Goal: Information Seeking & Learning: Compare options

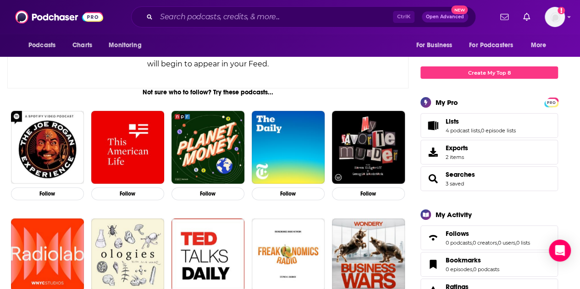
scroll to position [121, 0]
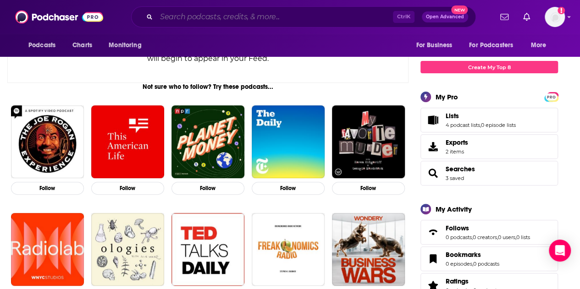
click at [214, 18] on input "Search podcasts, credits, & more..." at bounding box center [274, 17] width 237 height 15
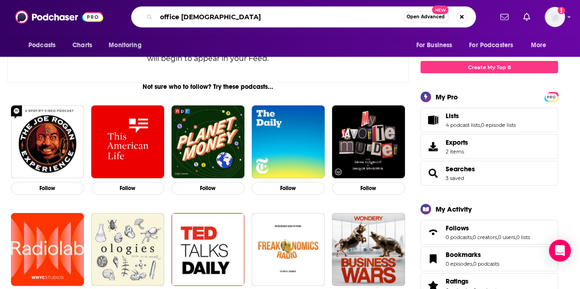
type input "office [DEMOGRAPHIC_DATA]"
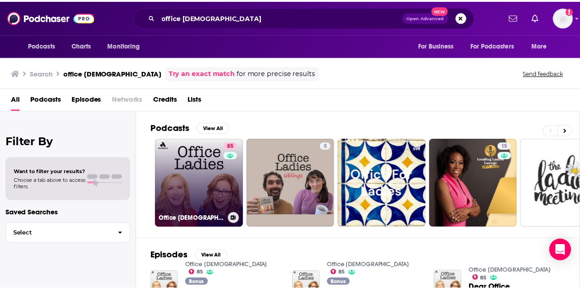
scroll to position [11, 0]
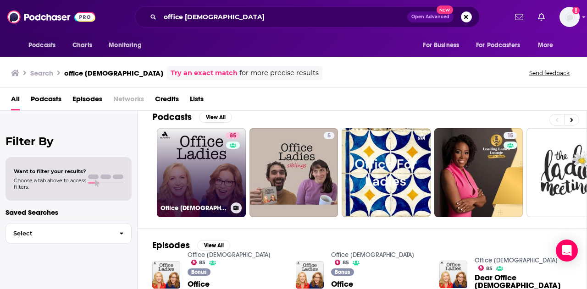
click at [181, 149] on link "85 Office [DEMOGRAPHIC_DATA]" at bounding box center [201, 172] width 89 height 89
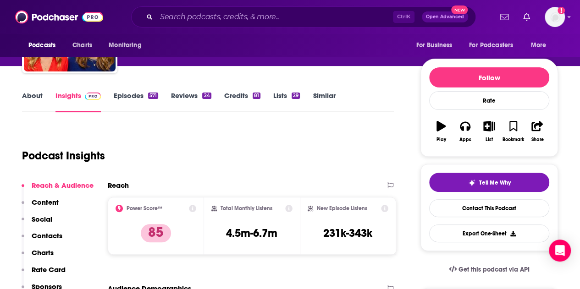
scroll to position [88, 0]
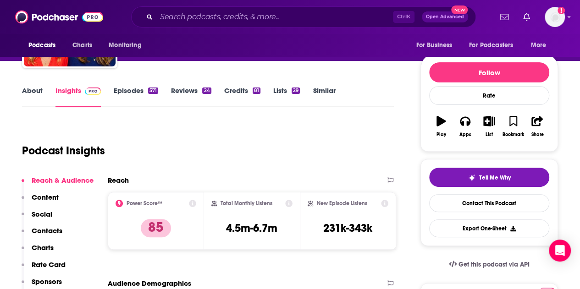
click at [135, 91] on link "Episodes 571" at bounding box center [136, 96] width 44 height 21
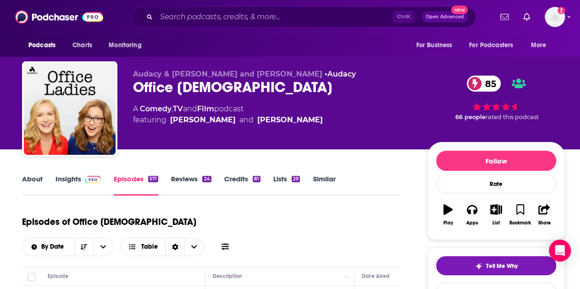
click at [27, 175] on link "About" at bounding box center [32, 185] width 21 height 21
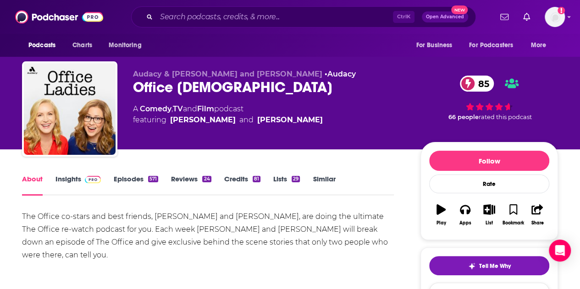
scroll to position [129, 0]
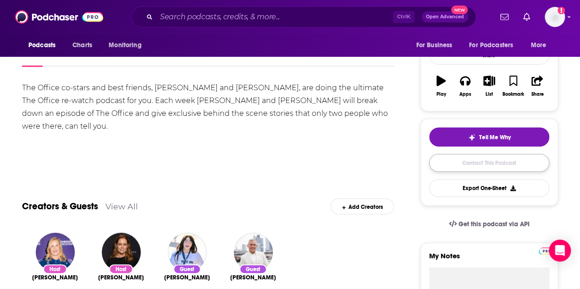
click at [480, 167] on link "Contact This Podcast" at bounding box center [489, 163] width 120 height 18
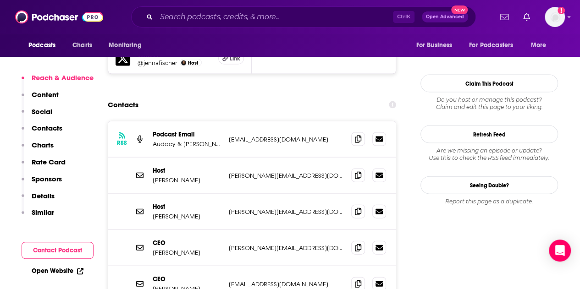
scroll to position [910, 0]
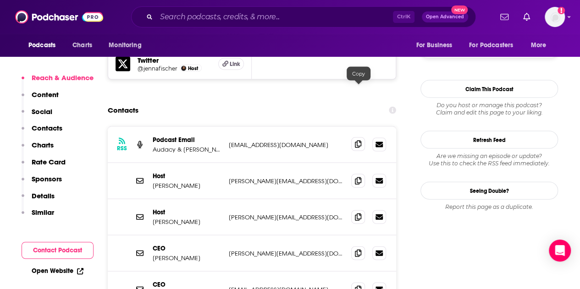
click at [359, 141] on icon at bounding box center [358, 144] width 6 height 7
click at [234, 16] on input "Search podcasts, credits, & more..." at bounding box center [274, 17] width 237 height 15
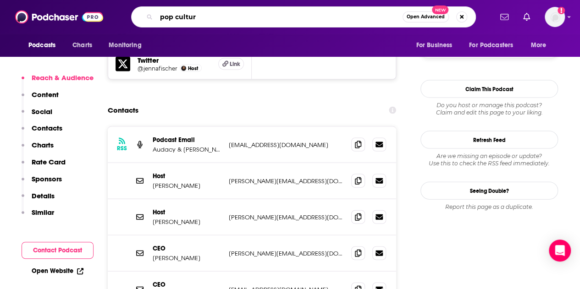
type input "pop culture"
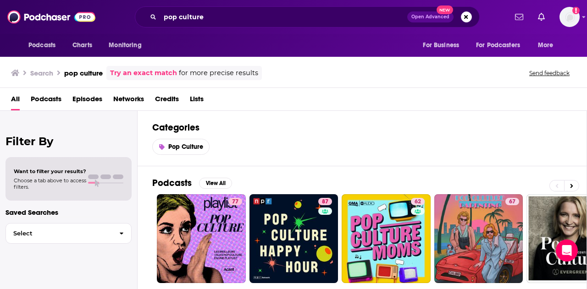
click at [52, 95] on span "Podcasts" at bounding box center [46, 101] width 31 height 19
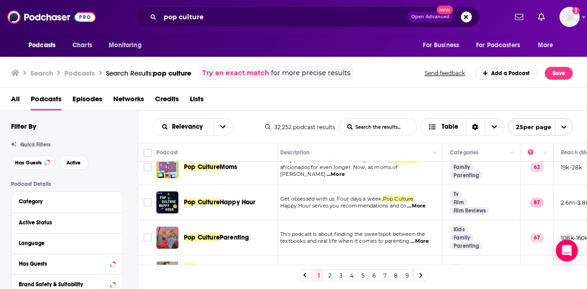
scroll to position [0, 17]
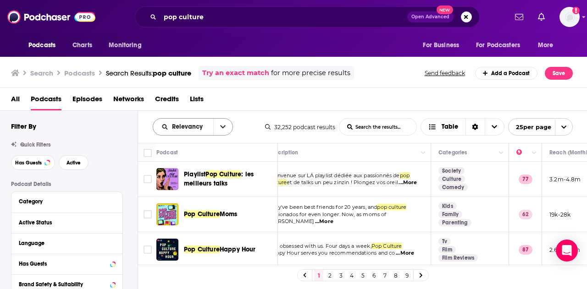
click at [225, 122] on button "open menu" at bounding box center [222, 127] width 19 height 17
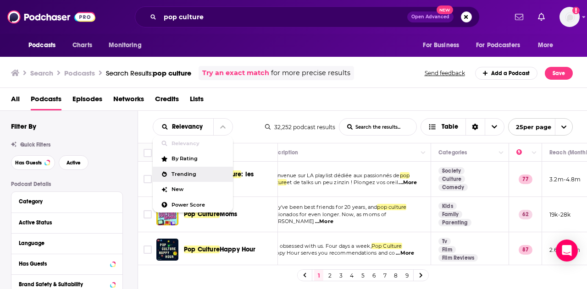
click at [182, 174] on span "Trending" at bounding box center [198, 174] width 54 height 5
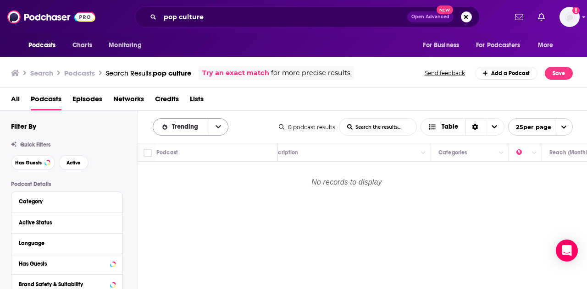
click at [217, 129] on icon "open menu" at bounding box center [218, 127] width 6 height 6
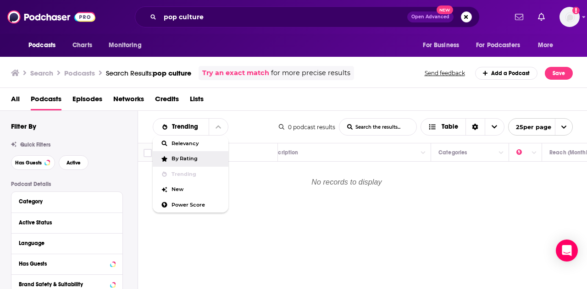
click at [186, 157] on span "By Rating" at bounding box center [196, 158] width 50 height 5
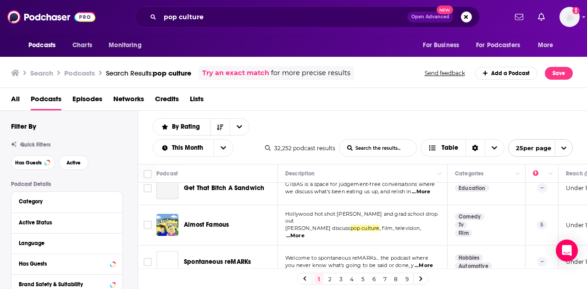
scroll to position [761, 0]
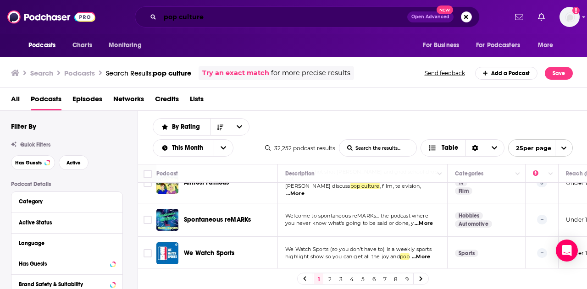
click at [195, 16] on input "pop culture" at bounding box center [283, 17] width 247 height 15
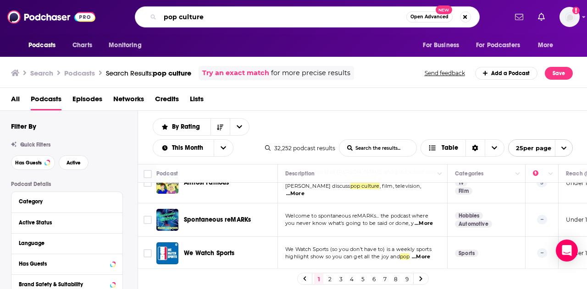
click at [195, 16] on input "pop culture" at bounding box center [283, 17] width 246 height 15
type input "las culturistas"
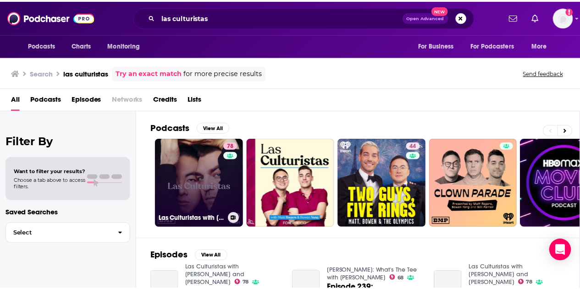
scroll to position [14, 0]
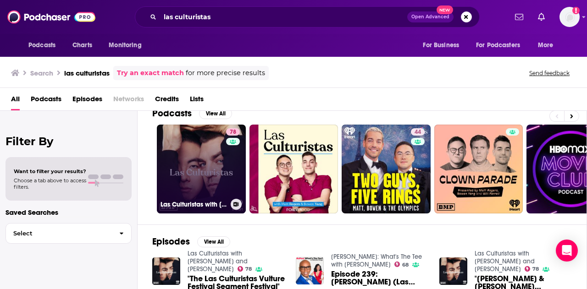
click at [202, 160] on link "78 Las Culturistas with [PERSON_NAME] and [PERSON_NAME]" at bounding box center [201, 169] width 89 height 89
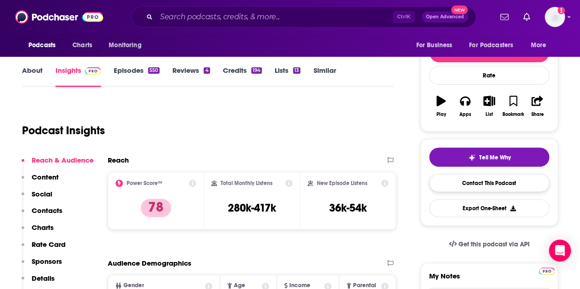
scroll to position [109, 0]
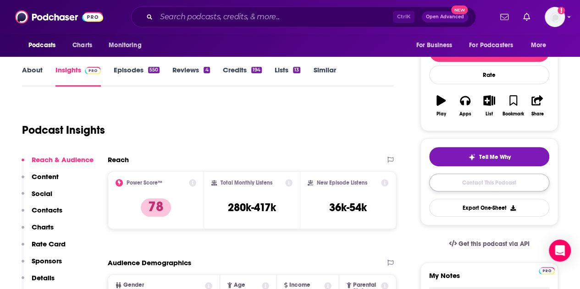
click at [475, 179] on link "Contact This Podcast" at bounding box center [489, 183] width 120 height 18
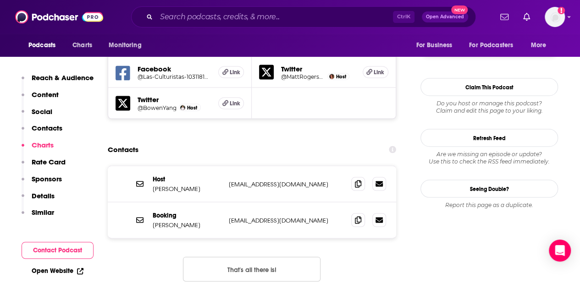
scroll to position [859, 0]
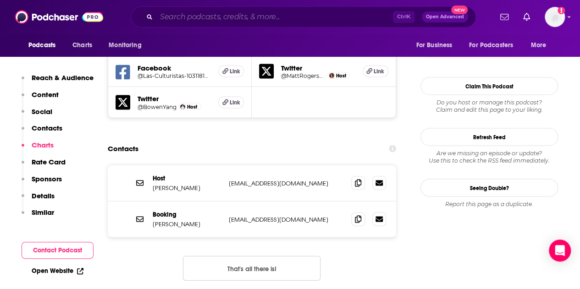
click at [215, 20] on input "Search podcasts, credits, & more..." at bounding box center [274, 17] width 237 height 15
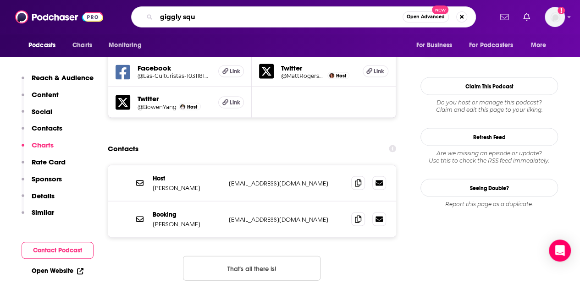
type input "giggly squa"
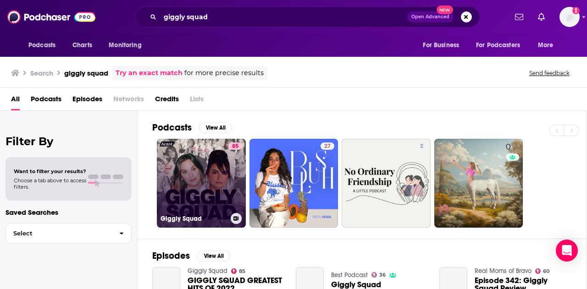
click at [207, 172] on link "85 Giggly Squad" at bounding box center [201, 183] width 89 height 89
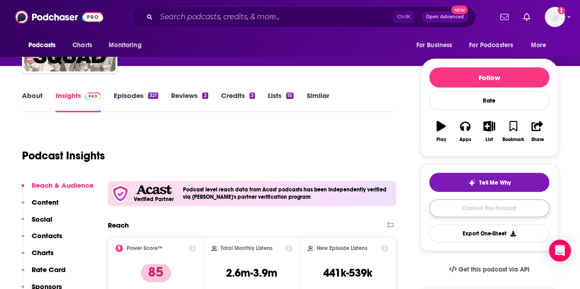
click at [488, 210] on link "Contact This Podcast" at bounding box center [489, 208] width 120 height 18
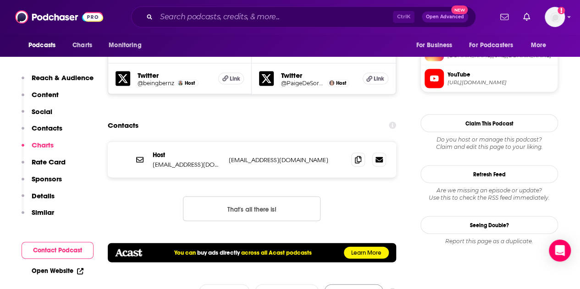
scroll to position [926, 0]
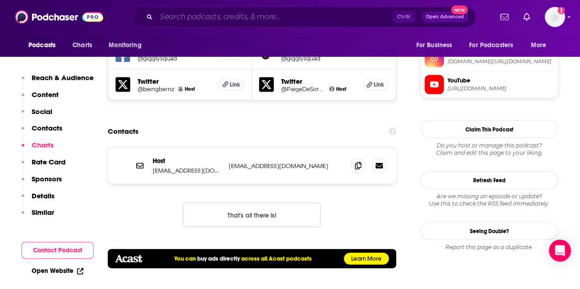
click at [283, 15] on input "Search podcasts, credits, & more..." at bounding box center [274, 17] width 237 height 15
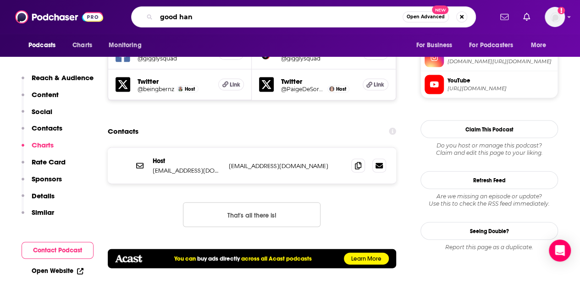
type input "good hang"
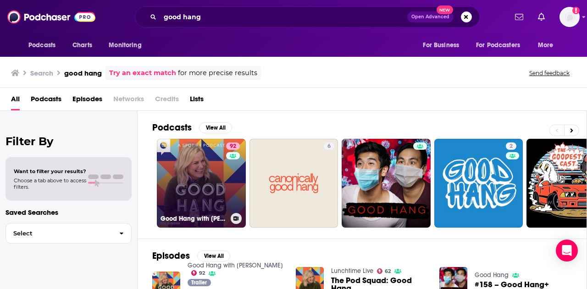
click at [204, 174] on link "92 Good Hang with [PERSON_NAME]" at bounding box center [201, 183] width 89 height 89
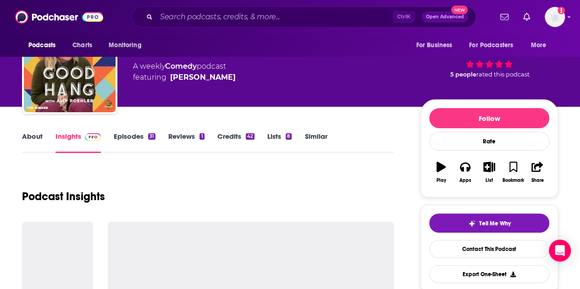
scroll to position [88, 0]
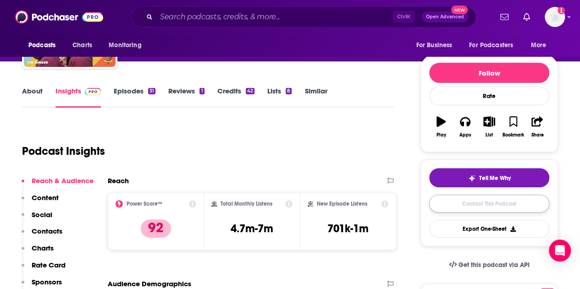
click at [461, 201] on link "Contact This Podcast" at bounding box center [489, 204] width 120 height 18
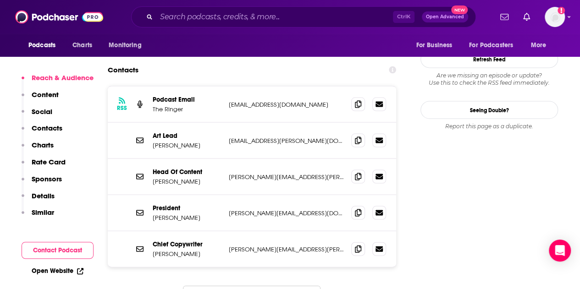
scroll to position [855, 0]
click at [286, 14] on input "Search podcasts, credits, & more..." at bounding box center [274, 17] width 237 height 15
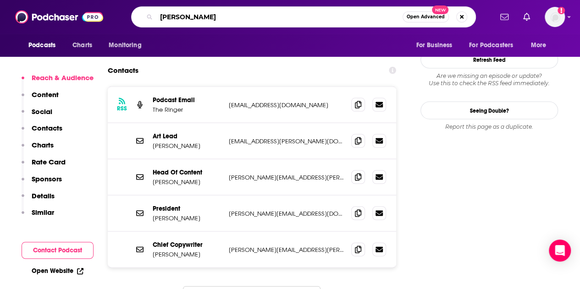
type input "[PERSON_NAME]"
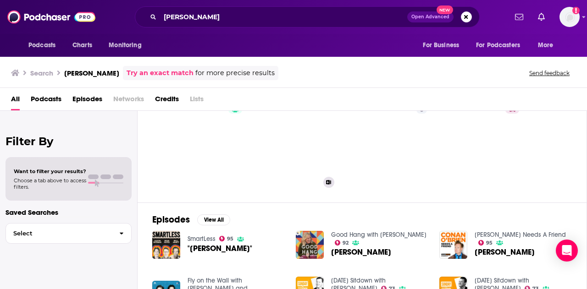
scroll to position [36, 0]
click at [213, 21] on input "[PERSON_NAME]" at bounding box center [283, 17] width 247 height 15
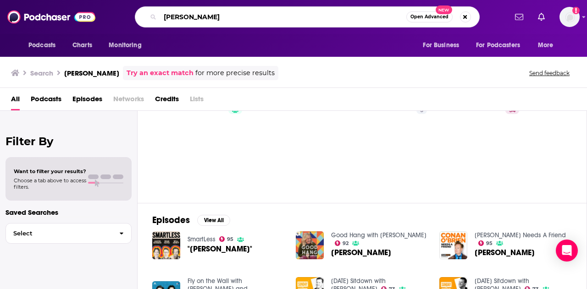
click at [213, 21] on input "[PERSON_NAME]" at bounding box center [283, 17] width 246 height 15
type input "the office"
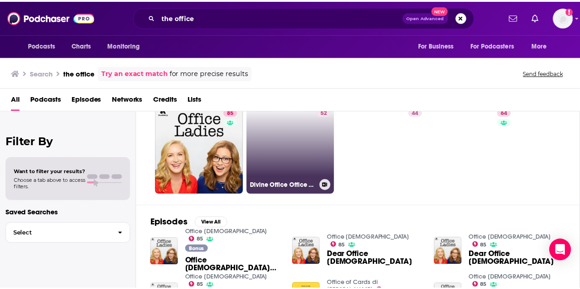
scroll to position [35, 0]
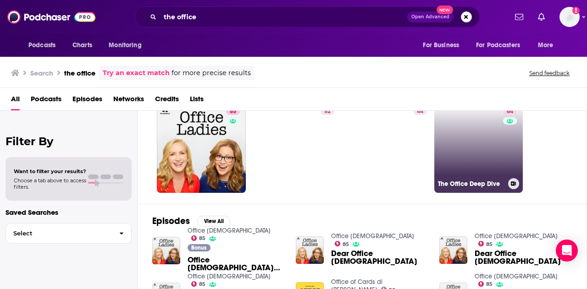
click at [474, 134] on link "64 The Office Deep Dive" at bounding box center [478, 148] width 89 height 89
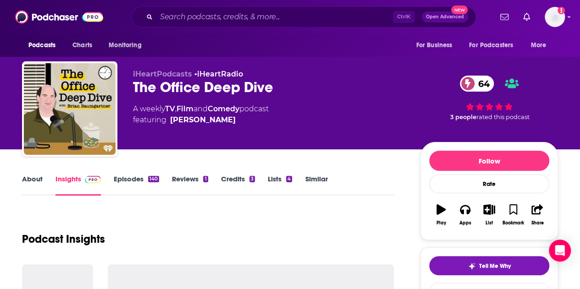
scroll to position [106, 0]
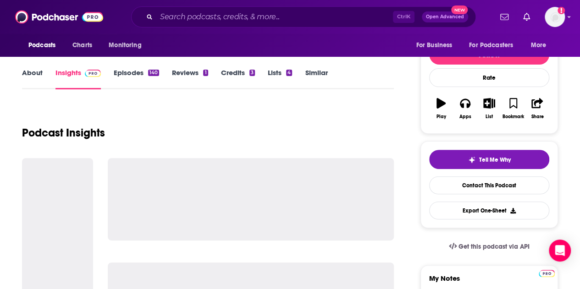
click at [128, 73] on link "Episodes 140" at bounding box center [136, 78] width 45 height 21
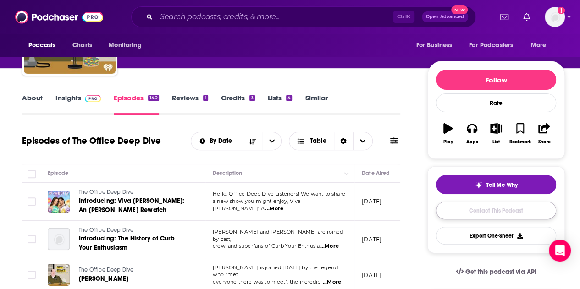
click at [463, 207] on link "Contact This Podcast" at bounding box center [496, 211] width 120 height 18
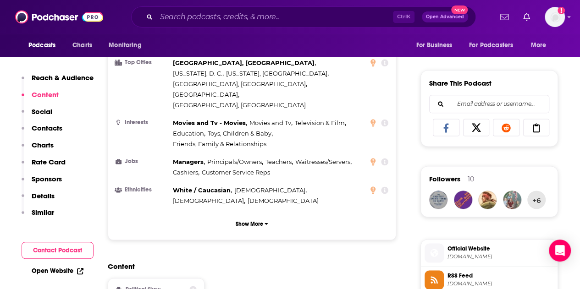
scroll to position [543, 0]
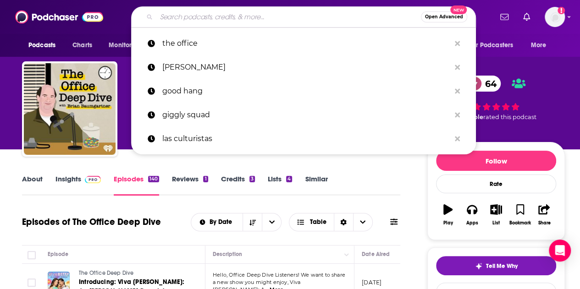
click at [287, 16] on input "Search podcasts, credits, & more..." at bounding box center [288, 17] width 265 height 15
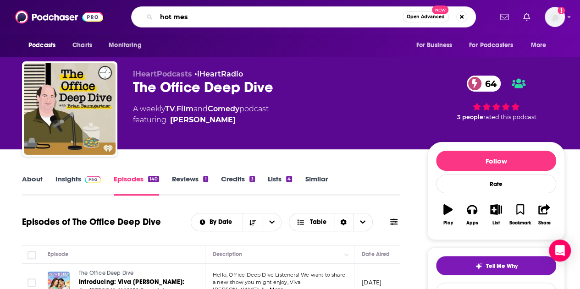
type input "hot mess"
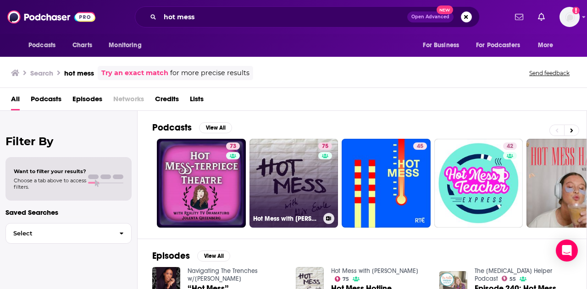
click at [288, 190] on link "75 Hot Mess with [PERSON_NAME]" at bounding box center [293, 183] width 89 height 89
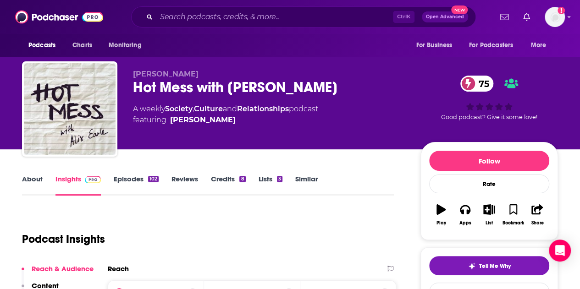
scroll to position [84, 0]
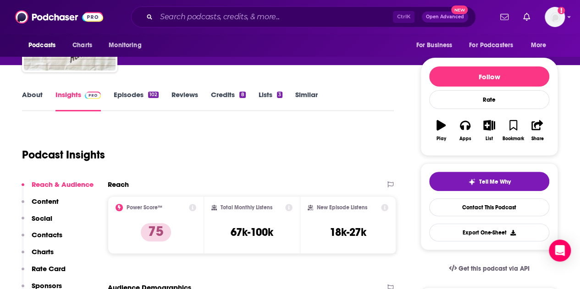
click at [124, 94] on link "Episodes 102" at bounding box center [136, 100] width 45 height 21
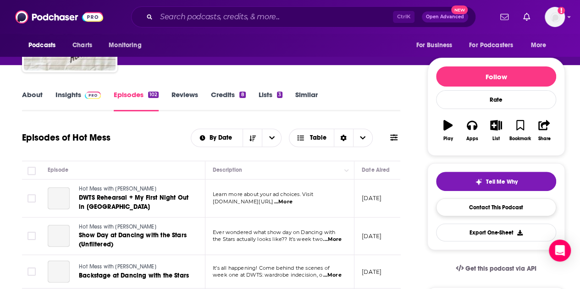
scroll to position [113, 0]
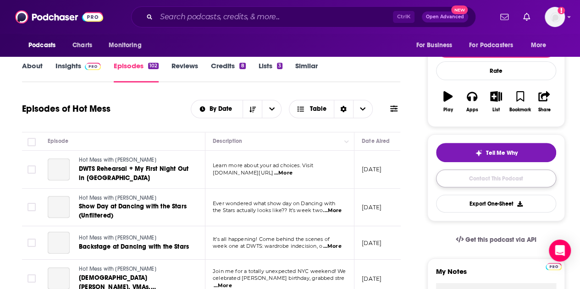
click at [502, 174] on link "Contact This Podcast" at bounding box center [496, 179] width 120 height 18
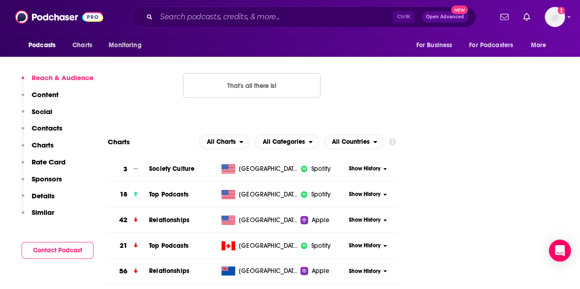
scroll to position [836, 0]
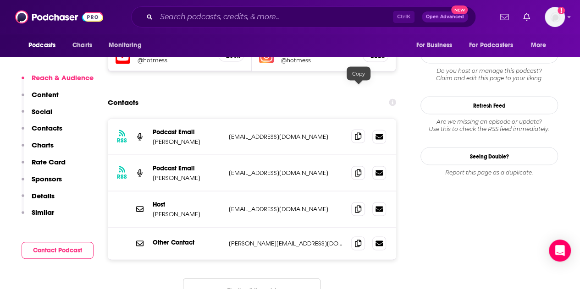
click at [356, 132] on icon at bounding box center [358, 135] width 6 height 7
click at [277, 18] on input "Search podcasts, credits, & more..." at bounding box center [274, 17] width 237 height 15
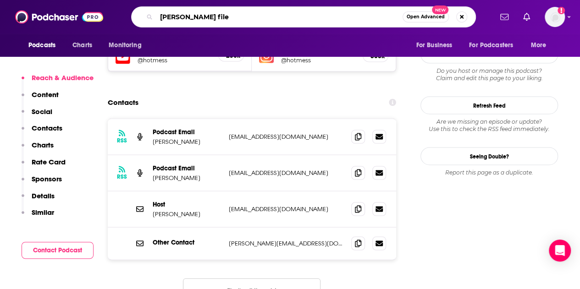
type input "[PERSON_NAME] files"
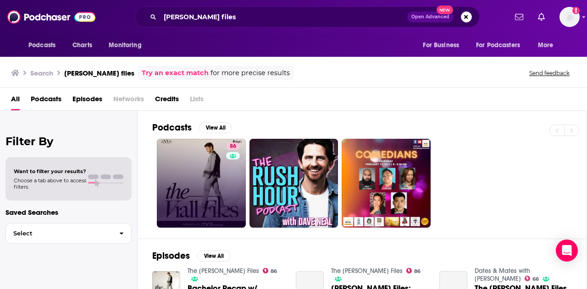
click at [203, 169] on link "86" at bounding box center [201, 183] width 89 height 89
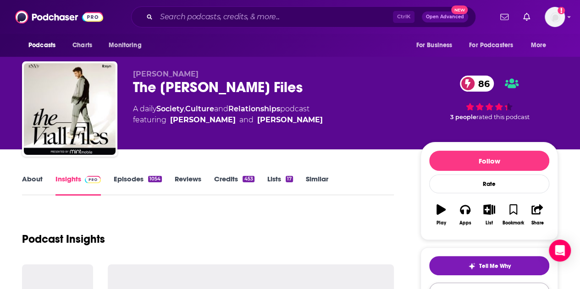
click at [488, 283] on link "Contact This Podcast" at bounding box center [489, 292] width 120 height 18
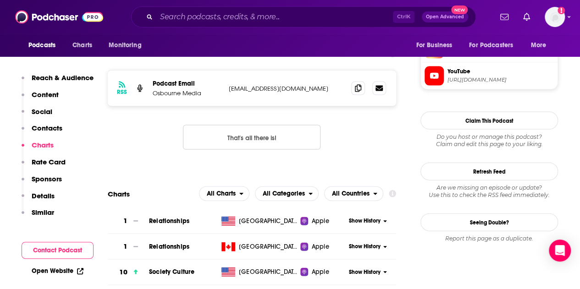
scroll to position [826, 0]
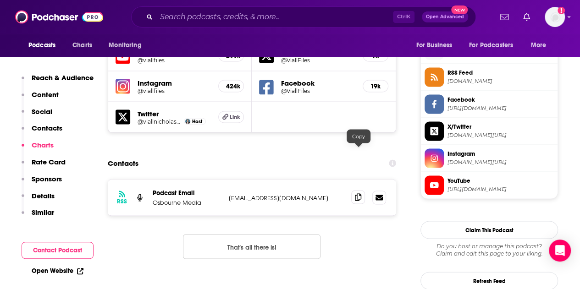
click at [359, 193] on icon at bounding box center [358, 196] width 6 height 7
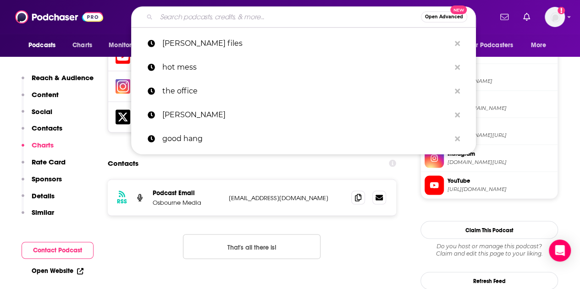
click at [260, 16] on input "Search podcasts, credits, & more..." at bounding box center [288, 17] width 265 height 15
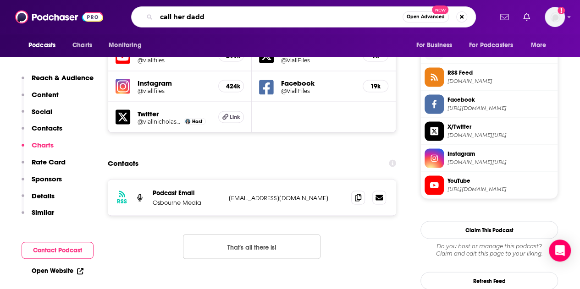
type input "call her daddy"
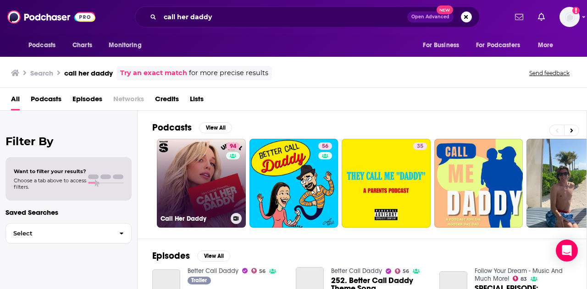
click at [204, 181] on link "94 Call Her Daddy" at bounding box center [201, 183] width 89 height 89
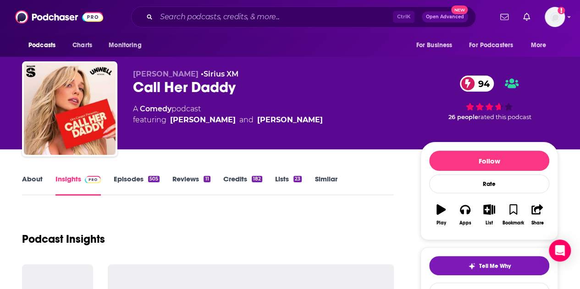
drag, startPoint x: 289, startPoint y: 200, endPoint x: 353, endPoint y: 206, distance: 64.5
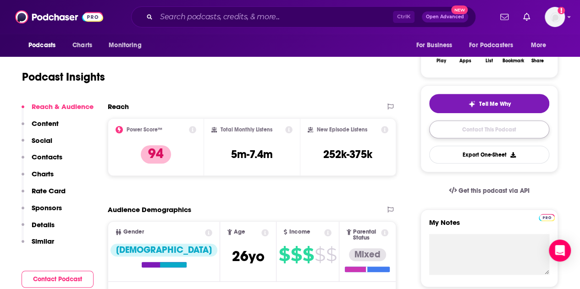
click at [489, 127] on link "Contact This Podcast" at bounding box center [489, 130] width 120 height 18
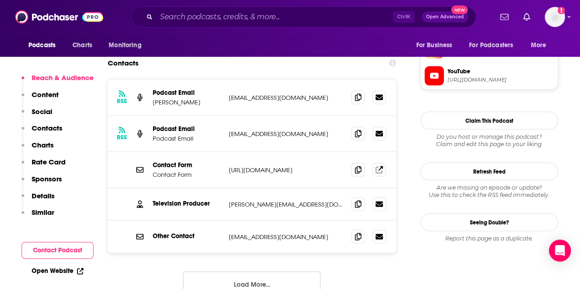
scroll to position [928, 0]
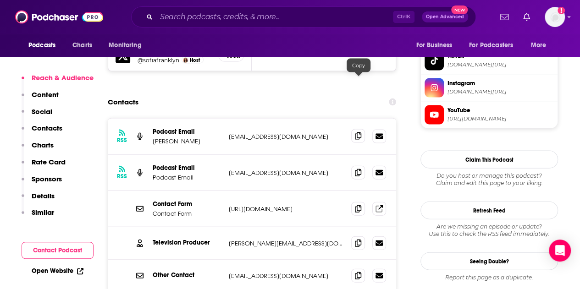
click at [355, 132] on icon at bounding box center [358, 135] width 6 height 7
click at [358, 239] on icon at bounding box center [358, 242] width 6 height 7
click at [278, 9] on div "Ctrl K Open Advanced New" at bounding box center [303, 16] width 345 height 21
click at [286, 15] on input "Search podcasts, credits, & more..." at bounding box center [274, 17] width 237 height 15
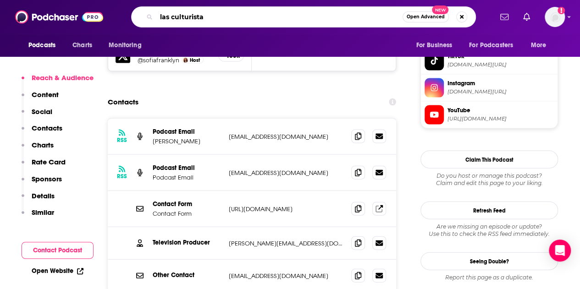
type input "las culturistas"
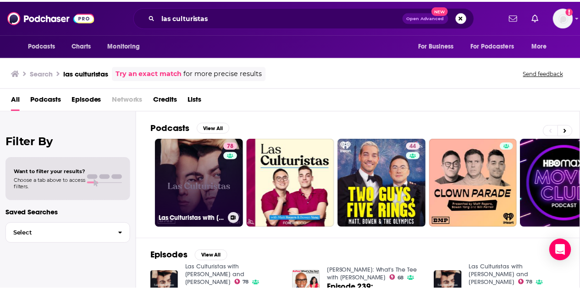
scroll to position [39, 0]
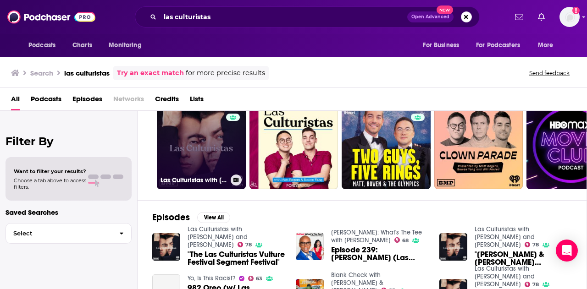
click at [200, 142] on link "78 Las Culturistas with [PERSON_NAME] and [PERSON_NAME]" at bounding box center [201, 144] width 89 height 89
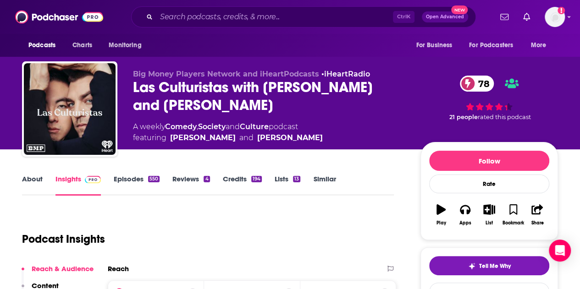
scroll to position [54, 0]
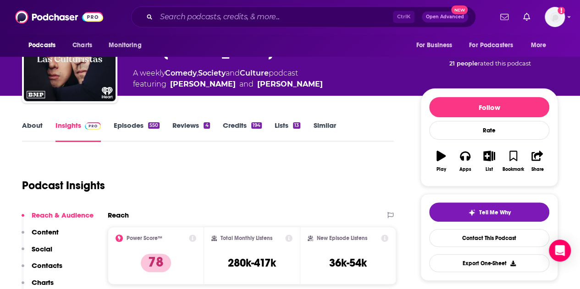
click at [327, 124] on link "Similar" at bounding box center [324, 131] width 22 height 21
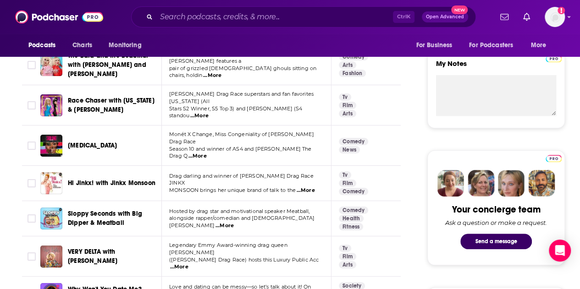
scroll to position [322, 0]
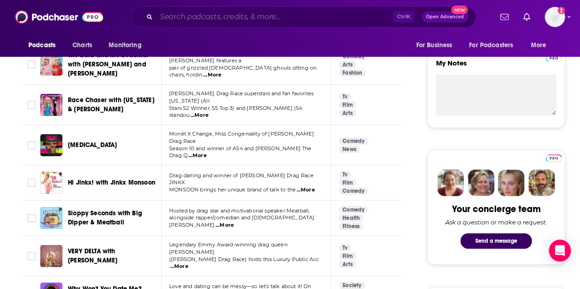
click at [200, 20] on input "Search podcasts, credits, & more..." at bounding box center [274, 17] width 237 height 15
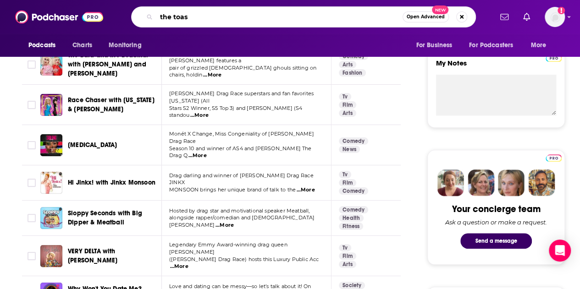
type input "the toast"
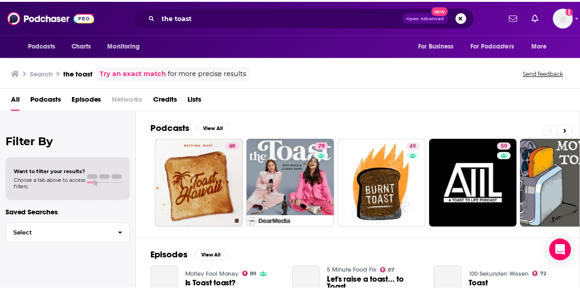
scroll to position [42, 0]
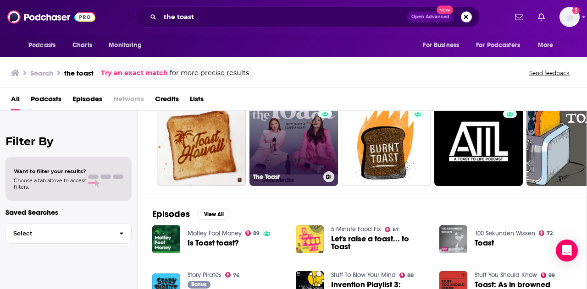
click at [285, 134] on link "79 The Toast" at bounding box center [293, 141] width 89 height 89
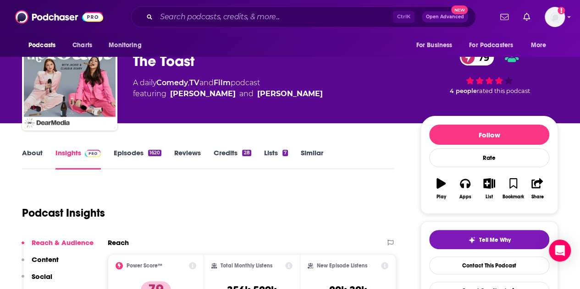
scroll to position [23, 0]
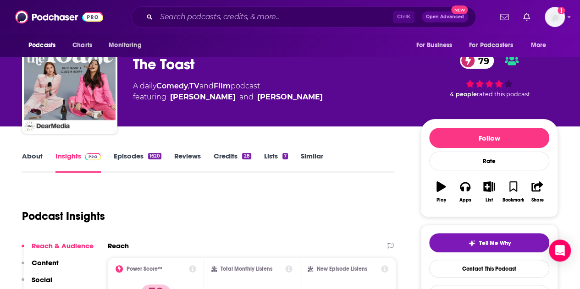
click at [309, 158] on link "Similar" at bounding box center [312, 162] width 22 height 21
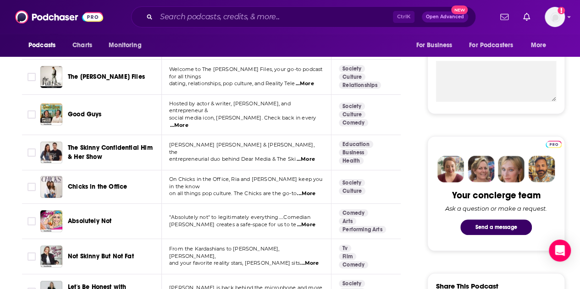
scroll to position [325, 0]
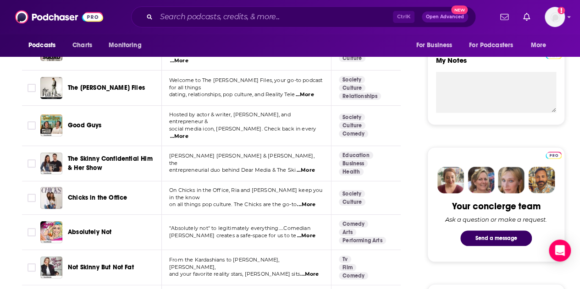
click at [72, 121] on span "Good Guys" at bounding box center [85, 125] width 34 height 8
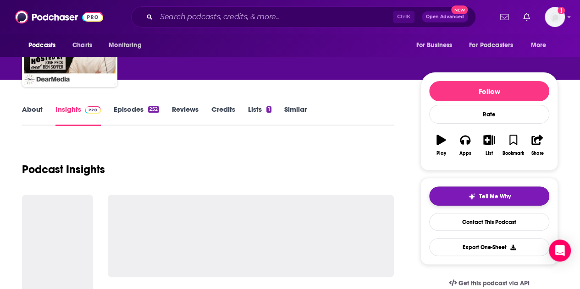
scroll to position [71, 0]
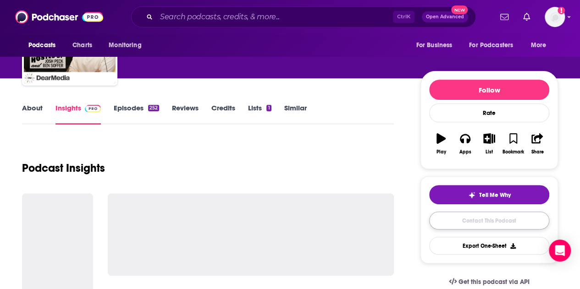
click at [493, 221] on link "Contact This Podcast" at bounding box center [489, 221] width 120 height 18
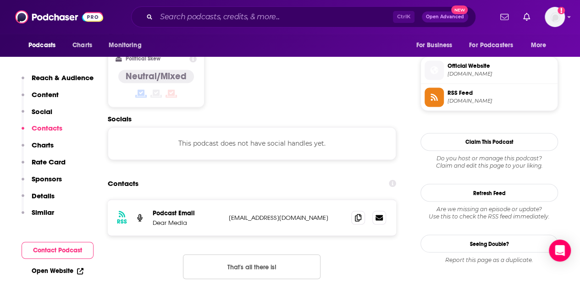
scroll to position [704, 0]
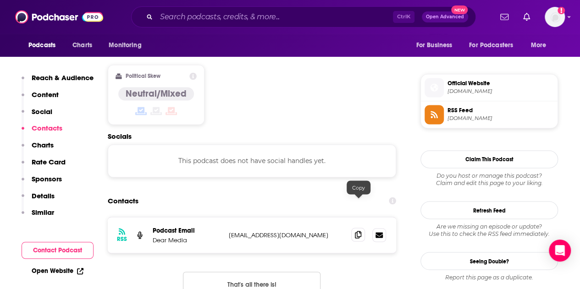
click at [358, 231] on icon at bounding box center [358, 234] width 6 height 7
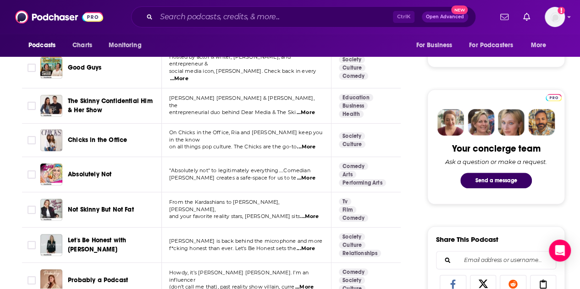
scroll to position [408, 0]
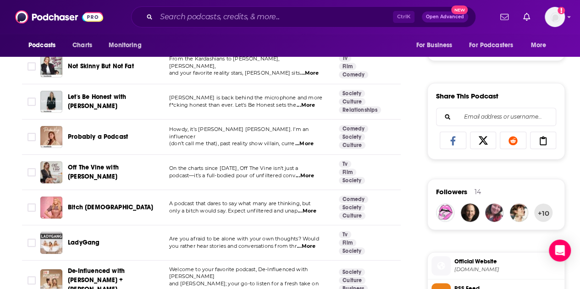
scroll to position [526, 0]
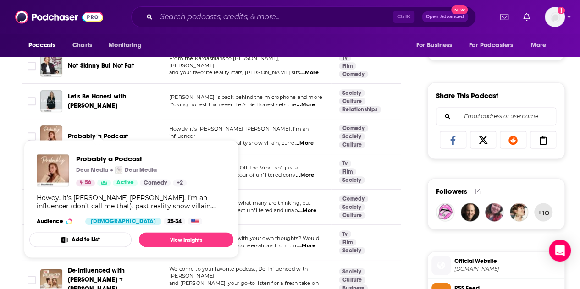
click at [87, 132] on span "Probably a Podcast" at bounding box center [98, 136] width 60 height 8
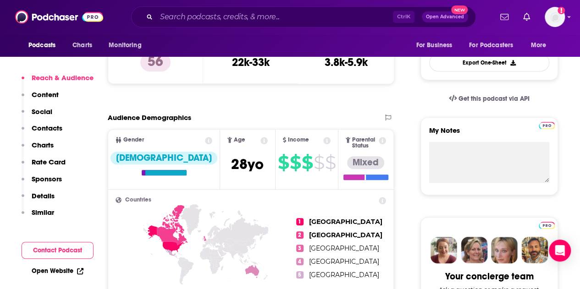
scroll to position [254, 0]
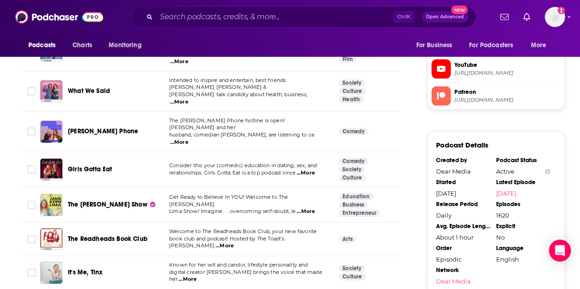
scroll to position [831, 0]
